Goal: Task Accomplishment & Management: Manage account settings

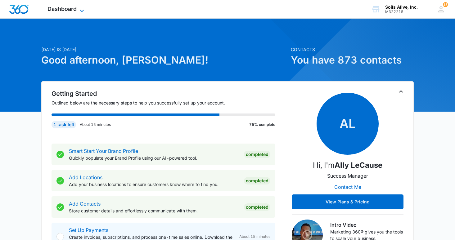
click at [73, 8] on span "Dashboard" at bounding box center [62, 9] width 29 height 7
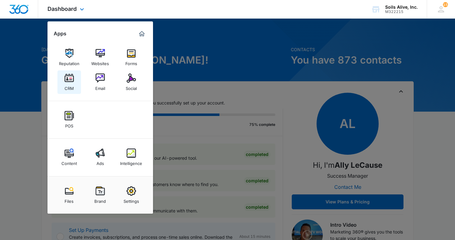
click at [66, 82] on img at bounding box center [69, 78] width 9 height 9
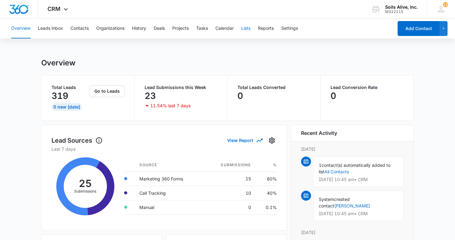
click at [249, 28] on button "Lists" at bounding box center [245, 29] width 9 height 20
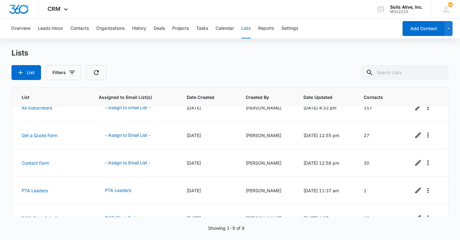
scroll to position [138, 0]
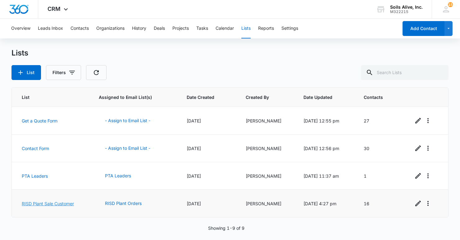
click at [43, 203] on link "RISD Plant Sale Customer" at bounding box center [48, 203] width 52 height 5
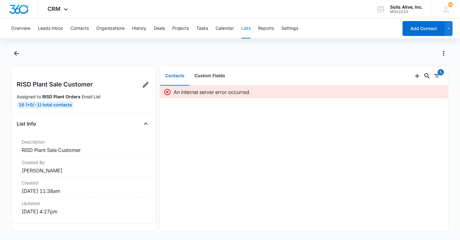
click at [305, 57] on div at bounding box center [237, 53] width 424 height 10
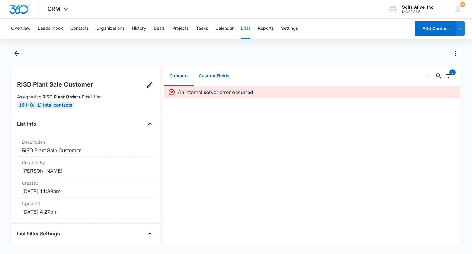
click at [218, 75] on button "Custom Fields" at bounding box center [214, 75] width 41 height 19
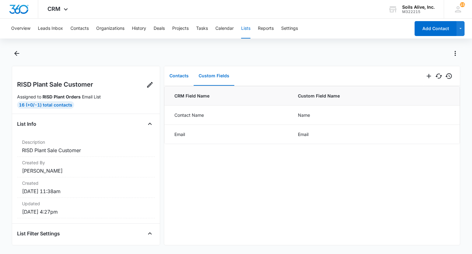
click at [178, 78] on button "Contacts" at bounding box center [179, 75] width 29 height 19
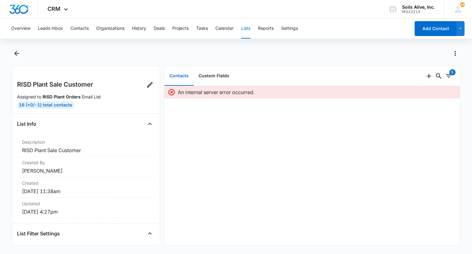
click at [248, 31] on button "Lists" at bounding box center [245, 29] width 9 height 20
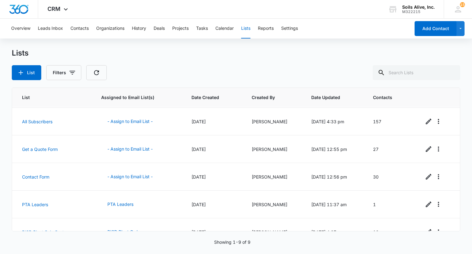
scroll to position [125, 0]
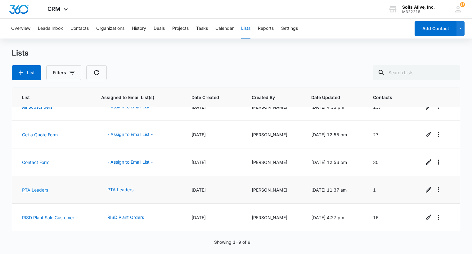
click at [34, 191] on link "PTA Leaders" at bounding box center [35, 189] width 26 height 5
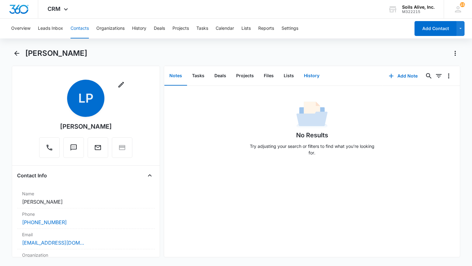
click at [312, 77] on button "History" at bounding box center [311, 75] width 25 height 19
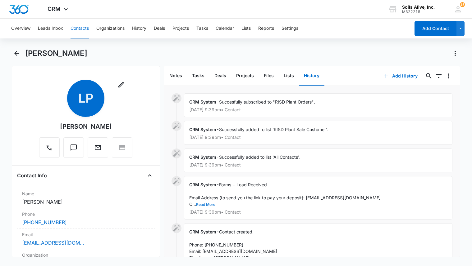
click at [206, 205] on button "Read More" at bounding box center [205, 205] width 19 height 4
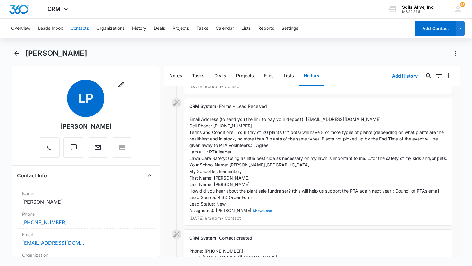
scroll to position [80, 0]
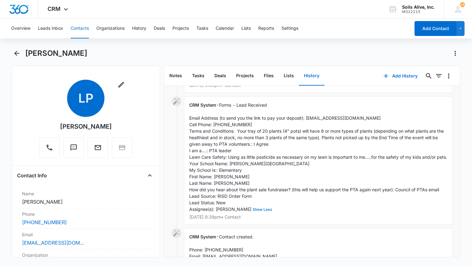
click at [251, 212] on button "Show Less" at bounding box center [262, 210] width 22 height 4
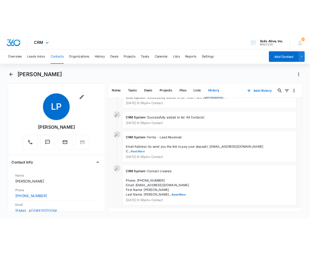
scroll to position [55, 0]
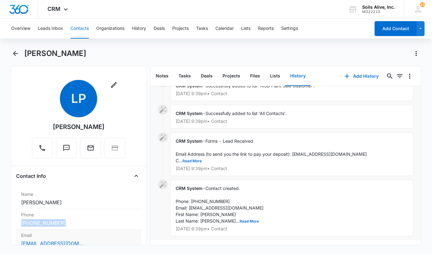
drag, startPoint x: 65, startPoint y: 222, endPoint x: 19, endPoint y: 224, distance: 46.0
click at [19, 224] on div "Phone Cancel Save Changes (214) 235-7400" at bounding box center [78, 219] width 125 height 20
copy link "(214) 235-7400"
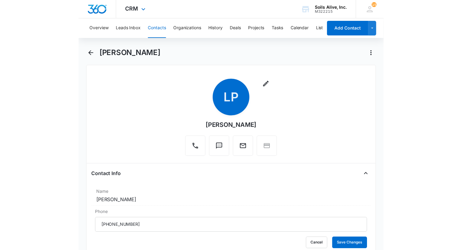
scroll to position [0, 0]
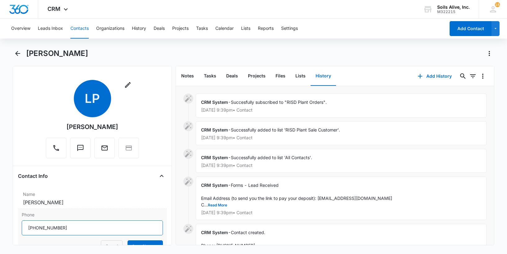
click at [80, 228] on input "Phone" at bounding box center [92, 227] width 141 height 15
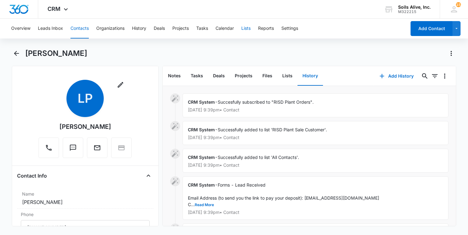
click at [248, 28] on button "Lists" at bounding box center [245, 29] width 9 height 20
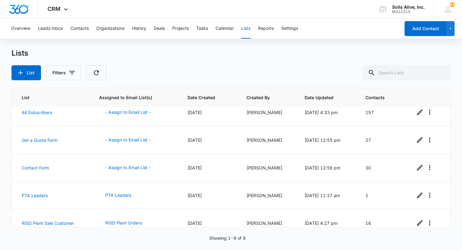
scroll to position [129, 0]
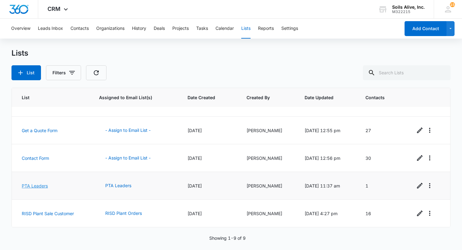
click at [38, 185] on link "PTA Leaders" at bounding box center [35, 185] width 26 height 5
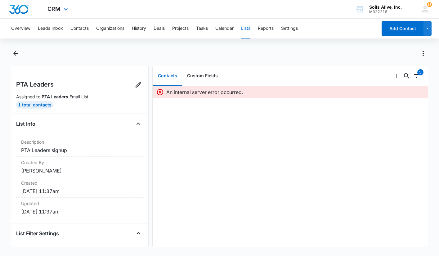
click at [61, 10] on div "CRM Apps Reputation Websites Forms CRM Email Social POS Content Ads Intelligenc…" at bounding box center [58, 9] width 41 height 18
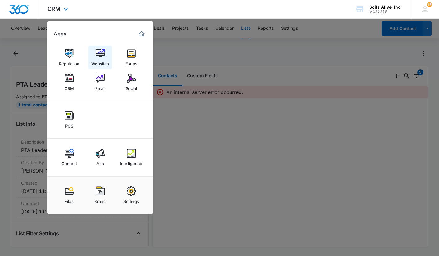
click at [101, 55] on img at bounding box center [100, 53] width 9 height 9
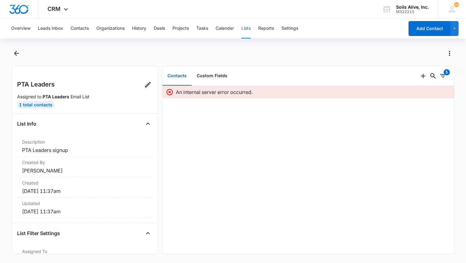
click at [250, 29] on button "Lists" at bounding box center [245, 29] width 9 height 20
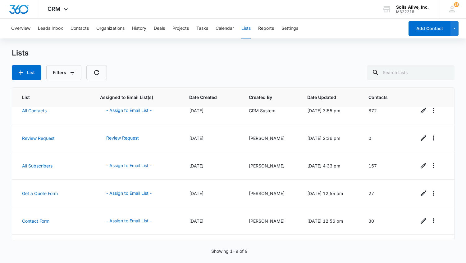
scroll to position [115, 0]
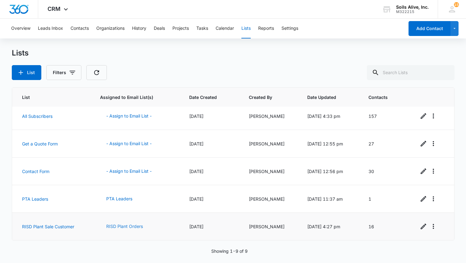
click at [121, 225] on button "RISD Plant Orders" at bounding box center [124, 226] width 49 height 15
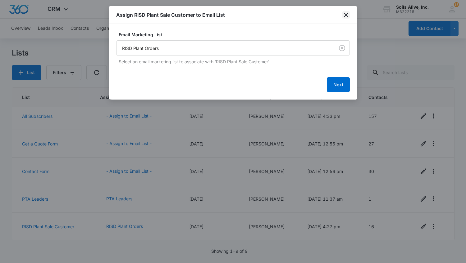
click at [346, 18] on icon "close" at bounding box center [345, 14] width 7 height 7
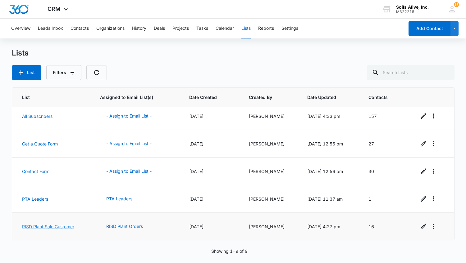
click at [54, 227] on link "RISD Plant Sale Customer" at bounding box center [48, 226] width 52 height 5
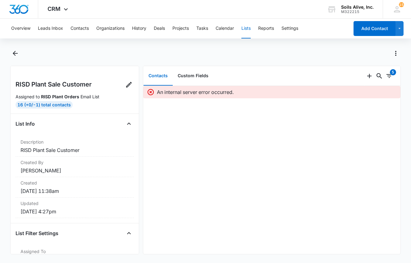
click at [150, 93] on icon at bounding box center [151, 92] width 6 height 6
click at [385, 75] on icon "Filters" at bounding box center [388, 75] width 7 height 7
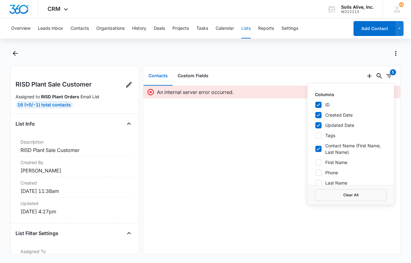
click at [274, 68] on div "Contacts Custom Fields" at bounding box center [253, 76] width 221 height 20
